Goal: Task Accomplishment & Management: Complete application form

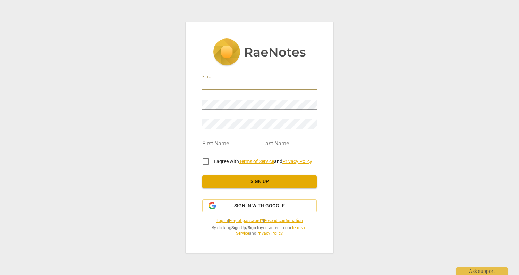
click at [232, 80] on input "email" at bounding box center [259, 85] width 115 height 10
type input "[PERSON_NAME][EMAIL_ADDRESS][DOMAIN_NAME]"
type input "[PERSON_NAME]"
click at [298, 138] on div "Last Name" at bounding box center [289, 142] width 54 height 16
click at [271, 142] on input "text" at bounding box center [289, 144] width 54 height 10
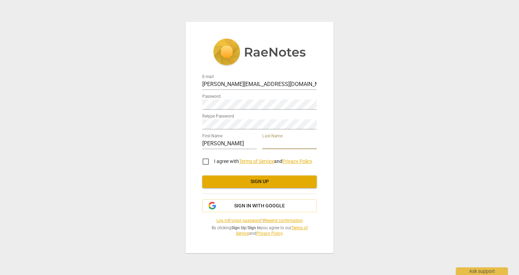
type input "[DEMOGRAPHIC_DATA]"
click at [209, 161] on input "I agree with Terms of Service and Privacy Policy" at bounding box center [206, 161] width 17 height 17
checkbox input "true"
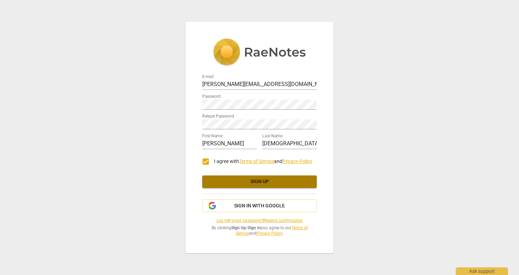
click at [257, 179] on span "Sign up" at bounding box center [259, 181] width 103 height 7
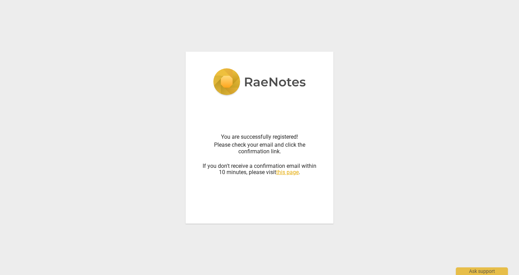
click at [372, 124] on div "You are successfully registered! Please check your email and click the confirma…" at bounding box center [259, 137] width 519 height 275
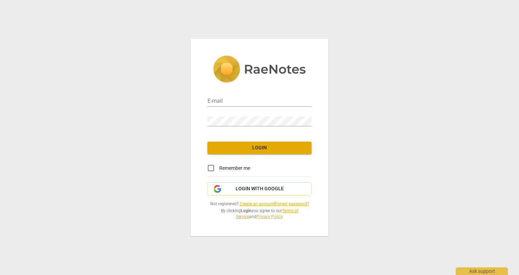
type input "[PERSON_NAME][EMAIL_ADDRESS][DOMAIN_NAME]"
click at [238, 148] on span "Login" at bounding box center [259, 147] width 93 height 7
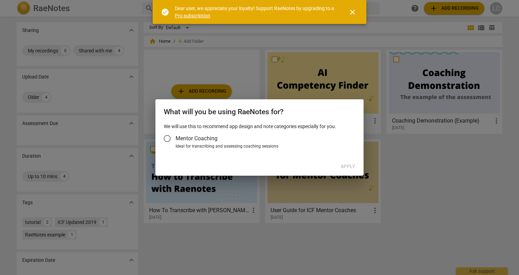
click at [355, 11] on span "close" at bounding box center [353, 12] width 8 height 8
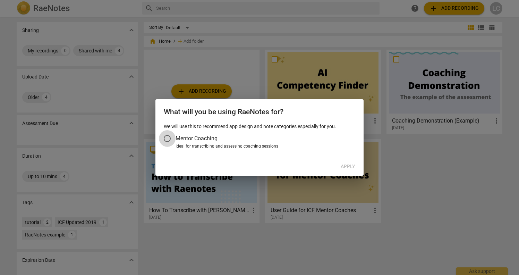
click at [167, 137] on input "Mentor Coaching" at bounding box center [167, 138] width 17 height 17
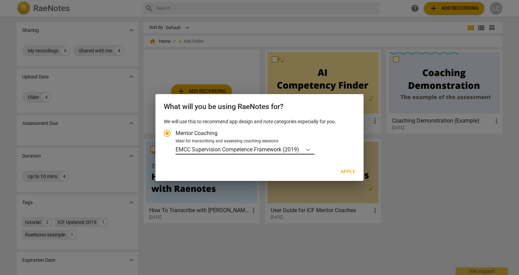
click at [310, 148] on icon "Account type" at bounding box center [308, 149] width 7 height 7
click at [0, 0] on input "Ideal for transcribing and assessing coaching sessions EMCC Supervision Compete…" at bounding box center [0, 0] width 0 height 0
click at [450, 200] on div at bounding box center [259, 137] width 519 height 275
click at [312, 149] on icon "Account type" at bounding box center [308, 149] width 7 height 7
click at [0, 0] on input "Ideal for transcribing and assessing coaching sessions EMCC Supervision Compete…" at bounding box center [0, 0] width 0 height 0
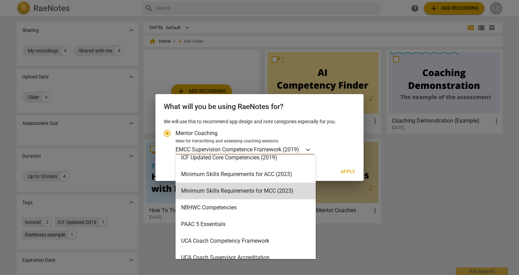
scroll to position [140, 0]
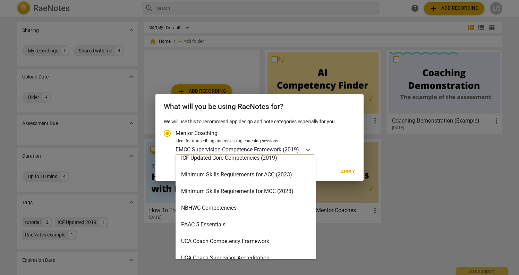
click at [268, 189] on div "Minimum Skills Requirements for MCC (2023)" at bounding box center [246, 191] width 140 height 17
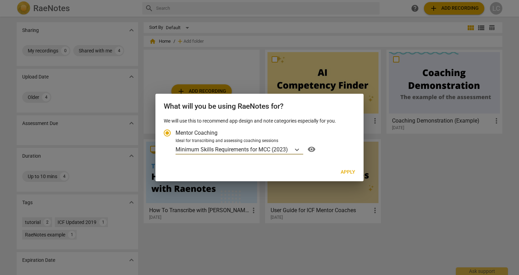
click at [346, 170] on span "Apply" at bounding box center [348, 172] width 15 height 7
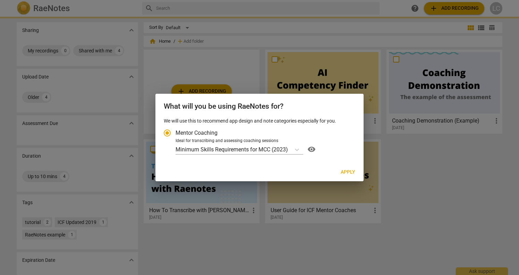
radio input "false"
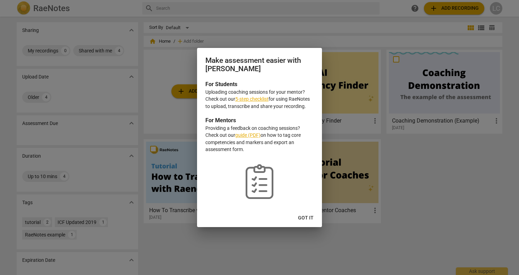
click at [254, 100] on link "5-step checklist" at bounding box center [251, 99] width 33 height 6
click at [301, 219] on span "Got it" at bounding box center [306, 218] width 16 height 7
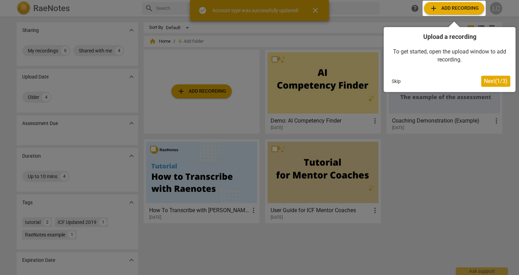
drag, startPoint x: 318, startPoint y: 9, endPoint x: 309, endPoint y: 11, distance: 8.9
click at [318, 9] on div at bounding box center [259, 137] width 519 height 275
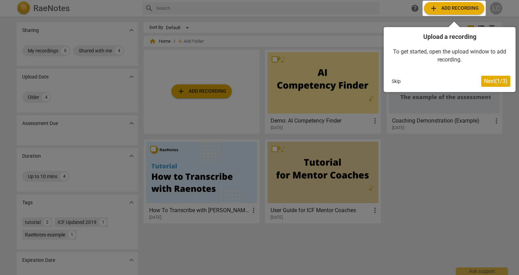
click at [499, 10] on div at bounding box center [259, 137] width 519 height 275
click at [490, 81] on span "Next ( 1 / 3 )" at bounding box center [496, 81] width 24 height 7
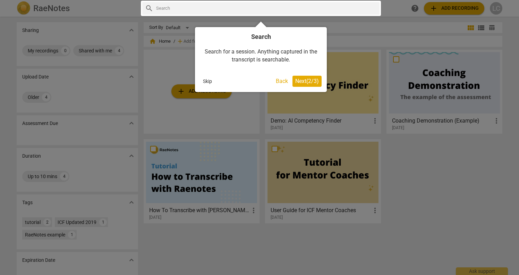
click at [310, 81] on span "Next ( 2 / 3 )" at bounding box center [307, 81] width 24 height 7
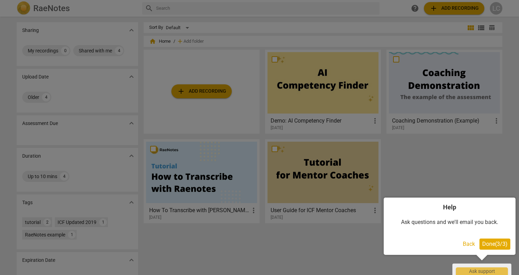
drag, startPoint x: 504, startPoint y: 243, endPoint x: 499, endPoint y: 229, distance: 15.4
click at [504, 243] on span "Done ( 3 / 3 )" at bounding box center [494, 244] width 25 height 7
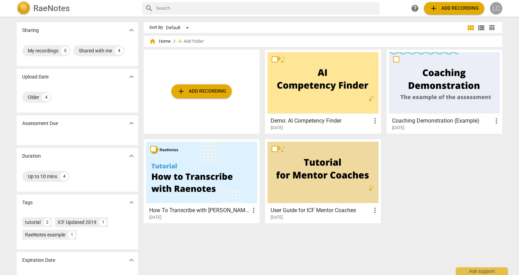
click at [497, 6] on div "LC" at bounding box center [496, 8] width 12 height 12
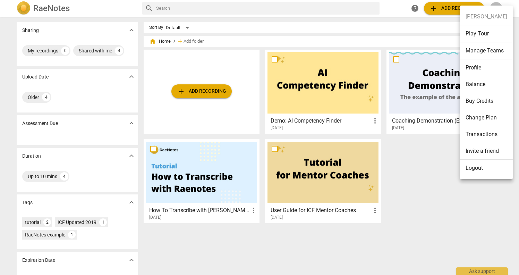
click at [425, 192] on div at bounding box center [259, 137] width 519 height 275
